Goal: Task Accomplishment & Management: Complete application form

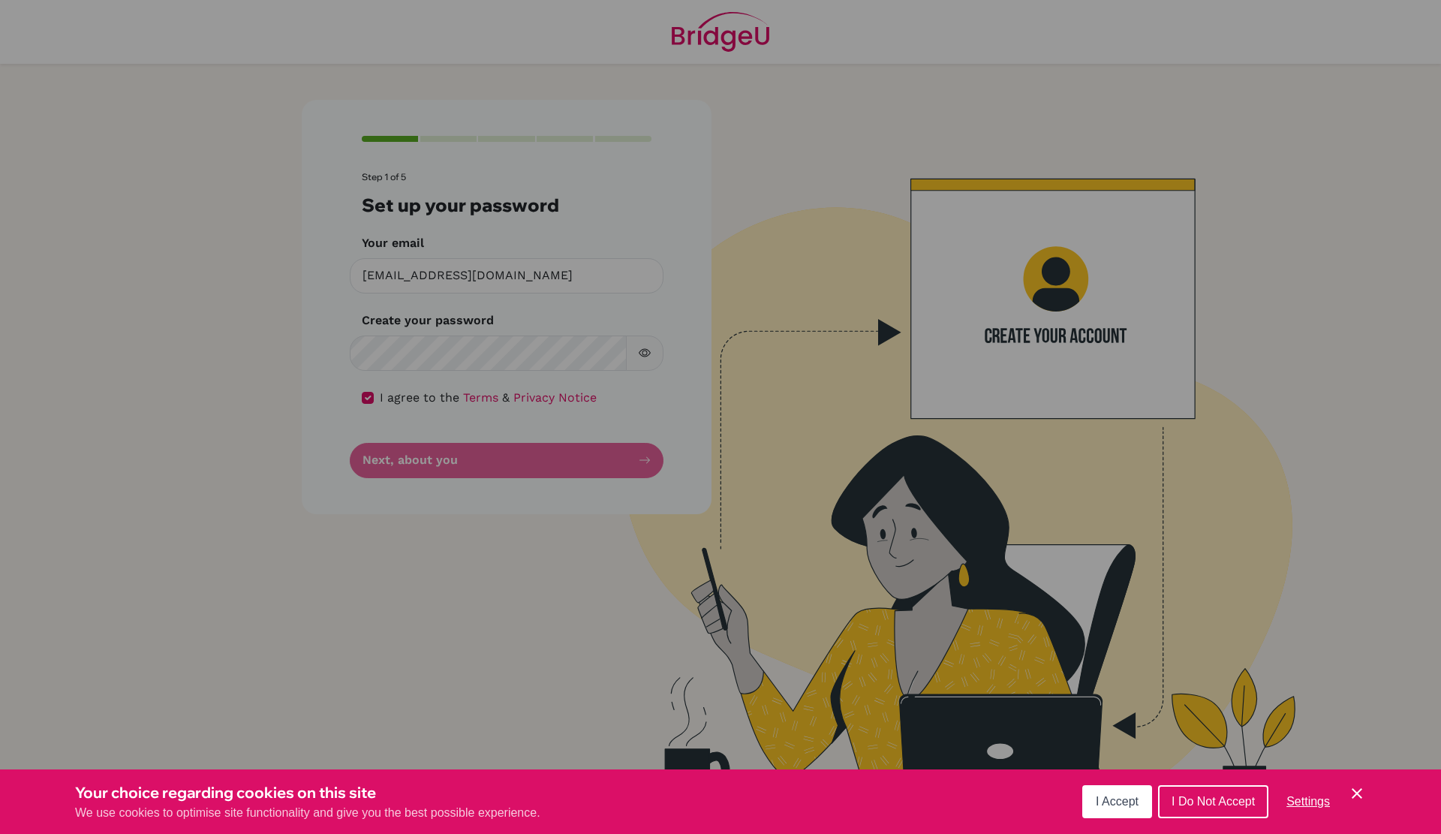
click at [1105, 796] on span "I Accept" at bounding box center [1117, 801] width 43 height 13
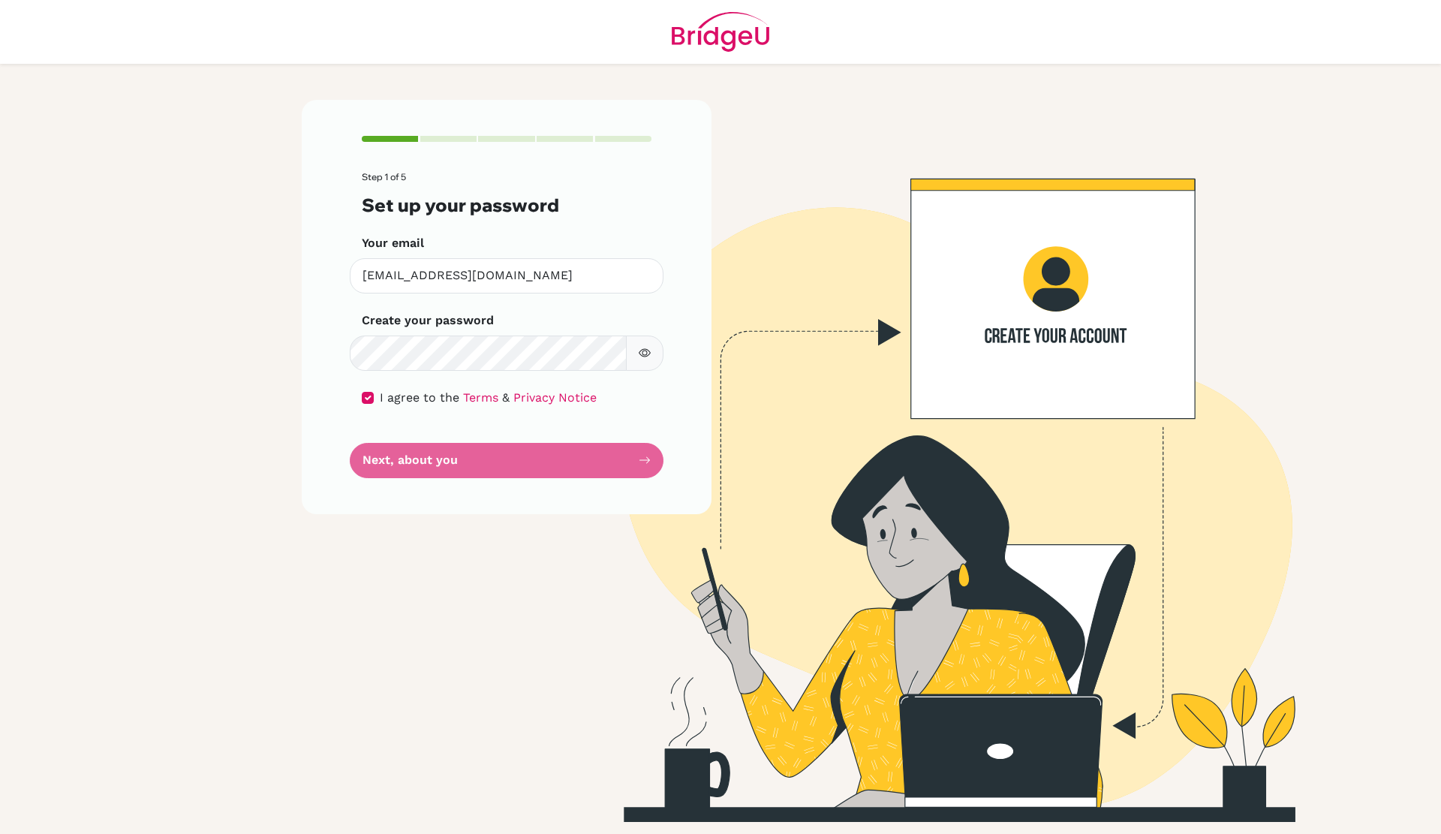
click at [649, 365] on button "button" at bounding box center [645, 353] width 38 height 35
click at [604, 453] on form "Step 1 of 5 Set up your password Your email s002805@kis.edu.my Invalid email Cr…" at bounding box center [507, 324] width 290 height 305
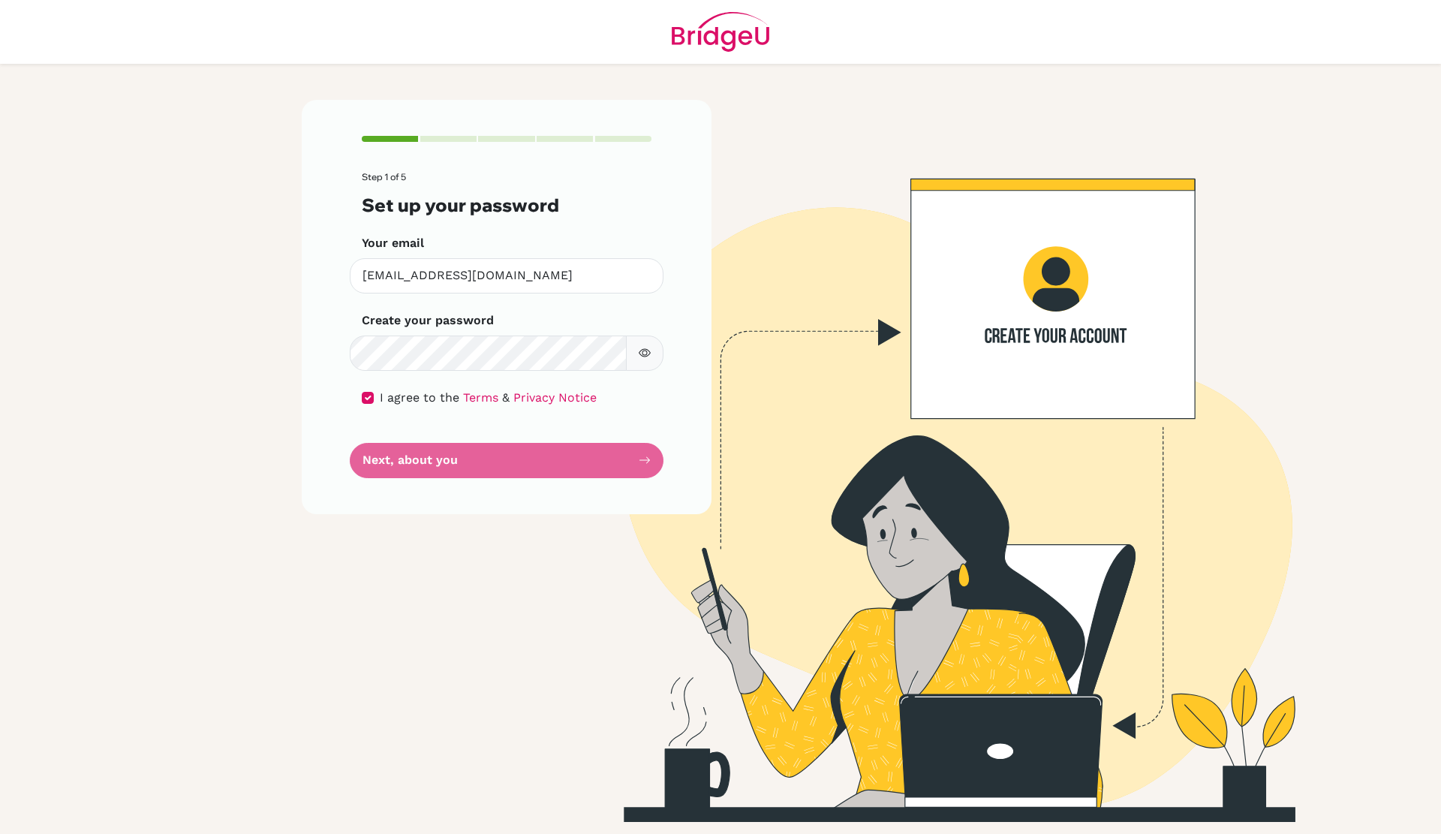
click at [606, 461] on form "Step 1 of 5 Set up your password Your email s002805@kis.edu.my Invalid email Cr…" at bounding box center [507, 324] width 290 height 305
click at [646, 463] on form "Step 1 of 5 Set up your password Your email s002805@kis.edu.my Invalid email Cr…" at bounding box center [507, 324] width 290 height 305
click at [396, 462] on form "Step 1 of 5 Set up your password Your email s002805@kis.edu.my Invalid email Cr…" at bounding box center [507, 324] width 290 height 305
click at [565, 510] on div "Step 1 of 5 Set up your password Your email s002805@kis.edu.my Invalid email Cr…" at bounding box center [507, 307] width 410 height 414
click at [333, 272] on div "Step 1 of 5 Set up your password Your email s002805@kis.edu.my Invalid email Cr…" at bounding box center [507, 307] width 410 height 414
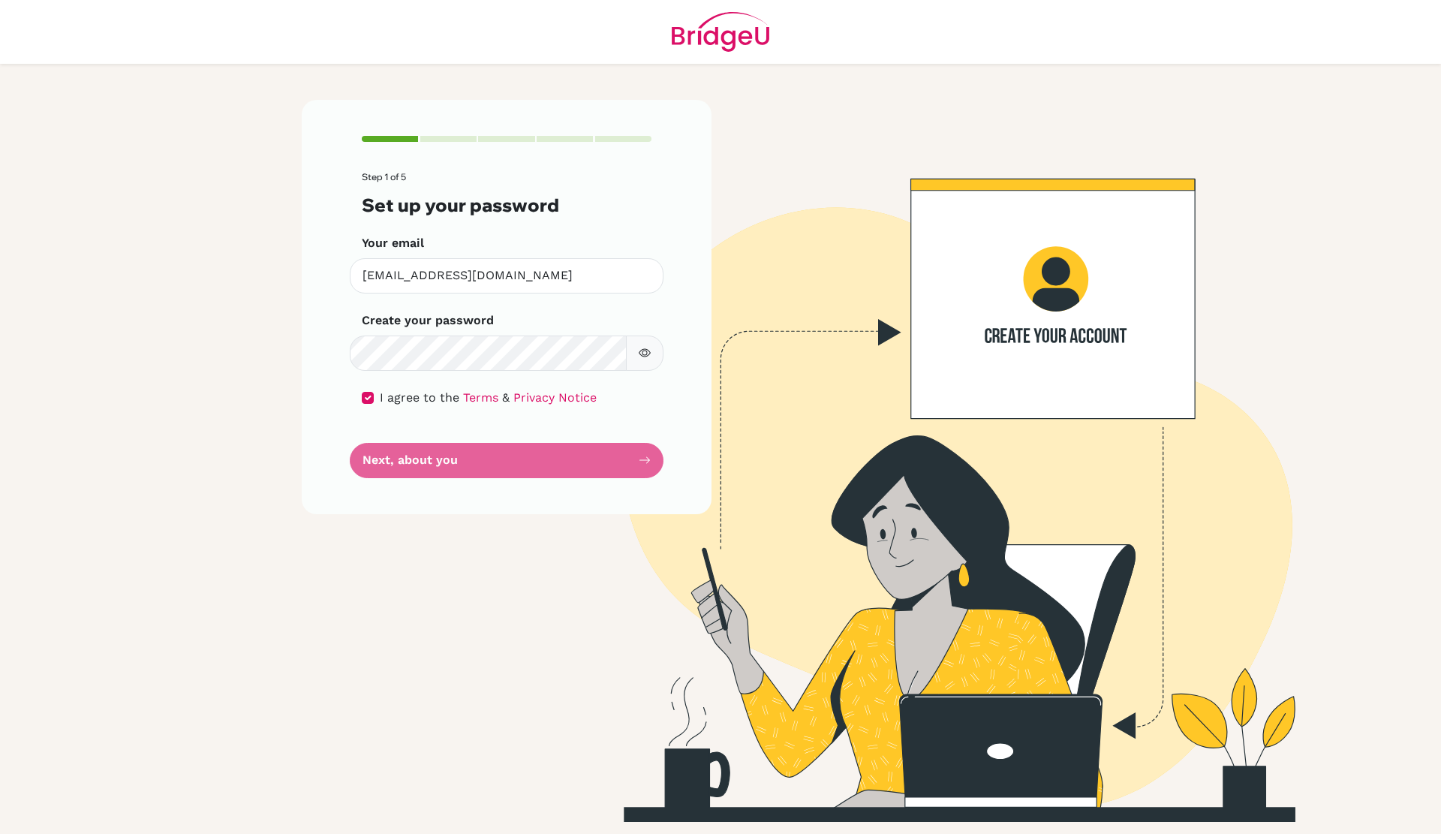
click at [438, 450] on form "Step 1 of 5 Set up your password Your email s002805@kis.edu.my Invalid email Cr…" at bounding box center [507, 324] width 290 height 305
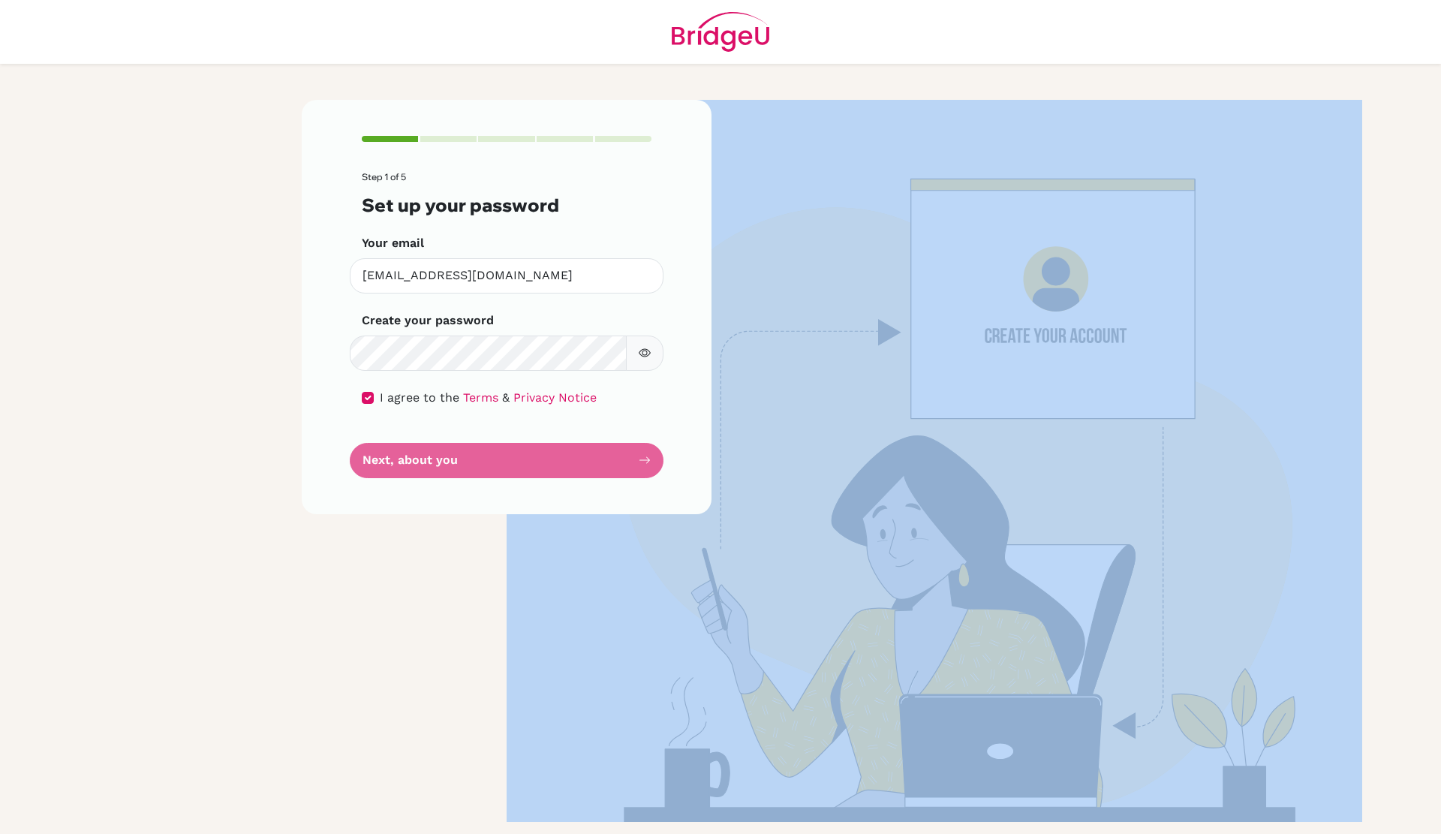
click at [438, 450] on form "Step 1 of 5 Set up your password Your email s002805@kis.edu.my Invalid email Cr…" at bounding box center [507, 324] width 290 height 305
click at [407, 526] on div "Step 1 of 5 Set up your password Your email s002805@kis.edu.my Invalid email Cr…" at bounding box center [507, 461] width 428 height 722
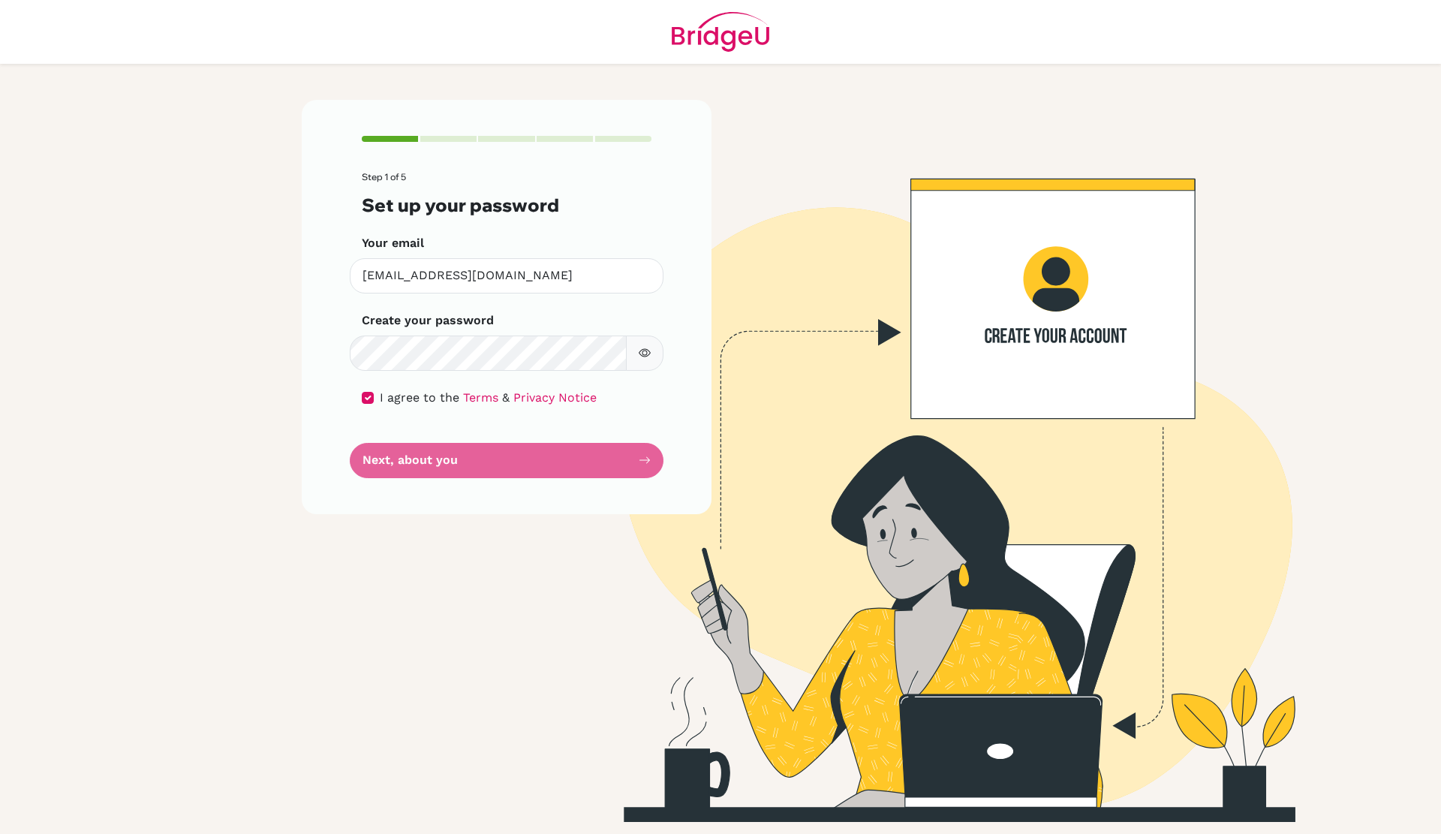
click at [516, 446] on form "Step 1 of 5 Set up your password Your email s002805@kis.edu.my Invalid email Cr…" at bounding box center [507, 324] width 290 height 305
click at [495, 470] on form "Step 1 of 5 Set up your password Your email s002805@kis.edu.my Invalid email Cr…" at bounding box center [507, 324] width 290 height 305
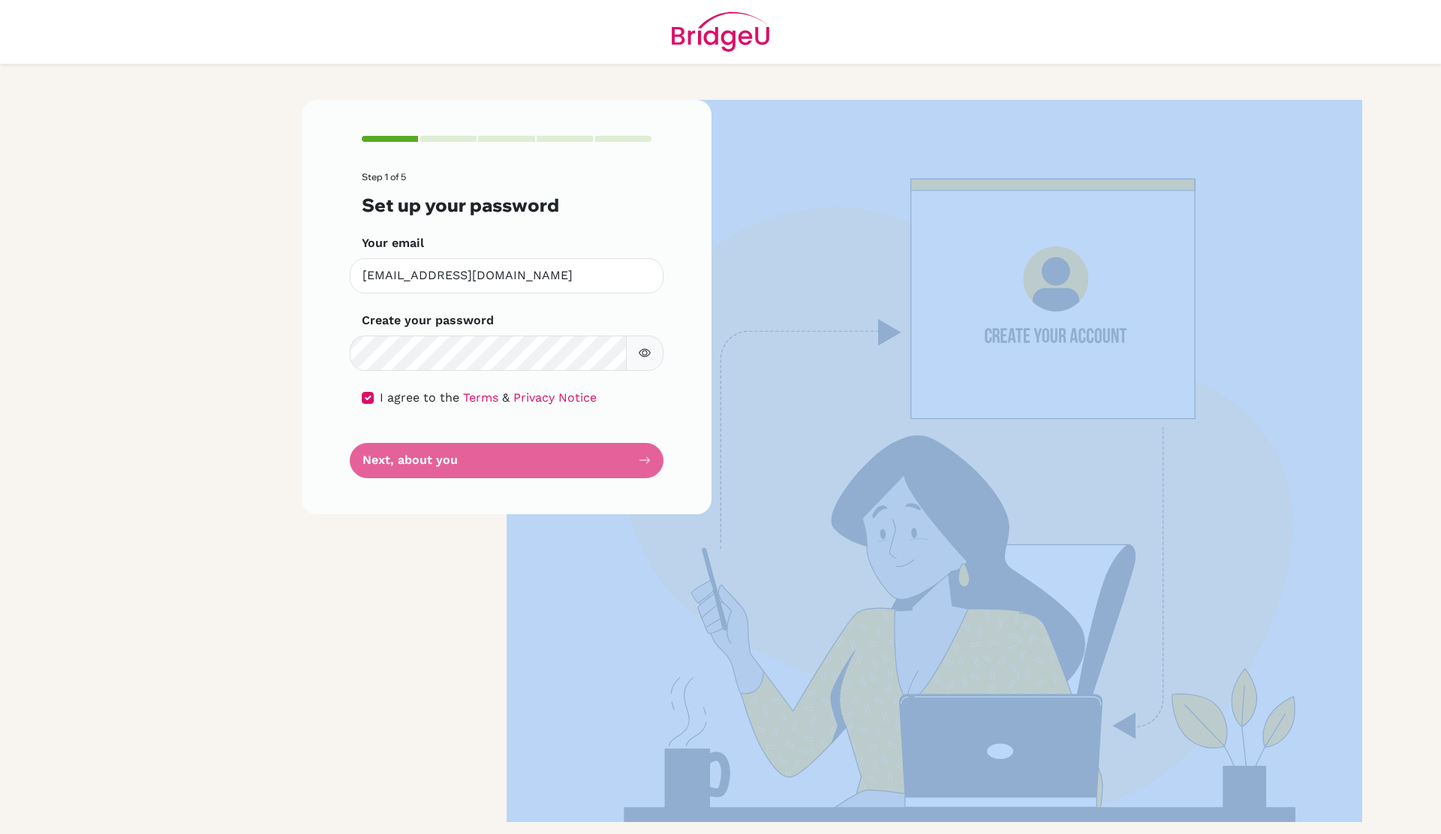
click at [495, 470] on form "Step 1 of 5 Set up your password Your email s002805@kis.edu.my Invalid email Cr…" at bounding box center [507, 324] width 290 height 305
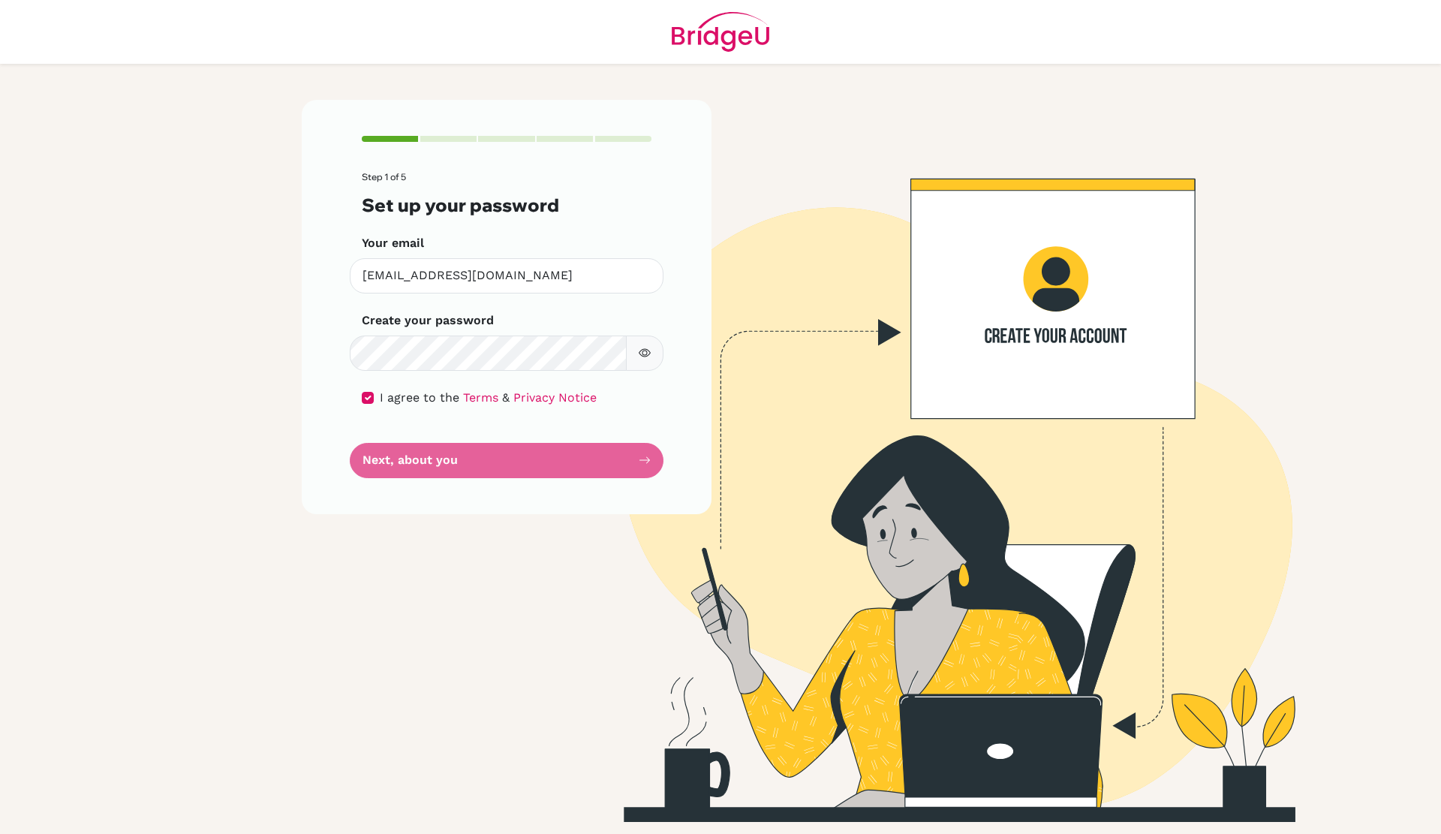
click at [363, 565] on div "Step 1 of 5 Set up your password Your email s002805@kis.edu.my Invalid email Cr…" at bounding box center [507, 461] width 428 height 722
click at [369, 396] on input "checkbox" at bounding box center [368, 398] width 12 height 12
checkbox input "true"
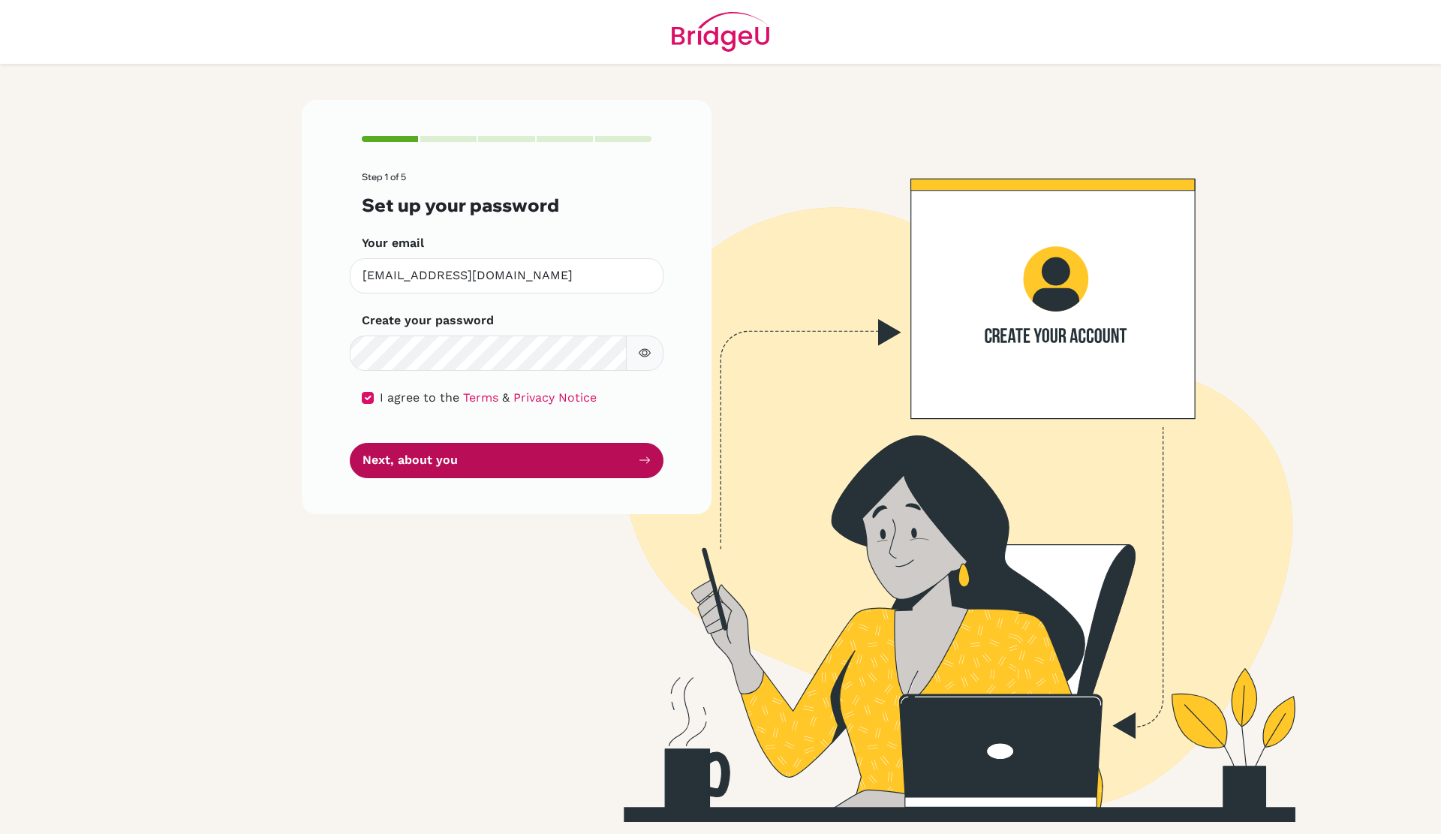
click at [435, 463] on button "Next, about you" at bounding box center [507, 460] width 314 height 35
